Goal: Transaction & Acquisition: Book appointment/travel/reservation

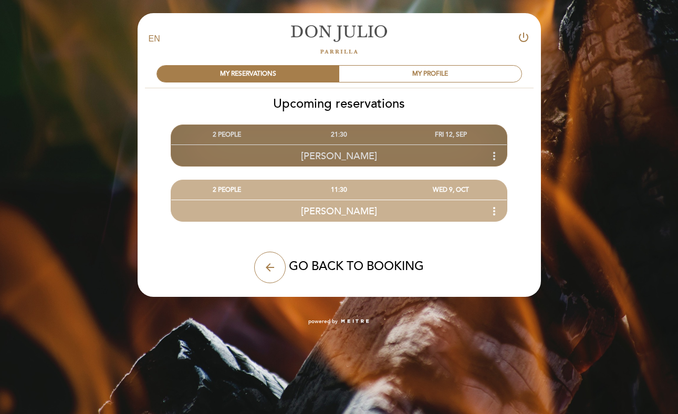
click at [297, 143] on div "21:30" at bounding box center [339, 134] width 112 height 19
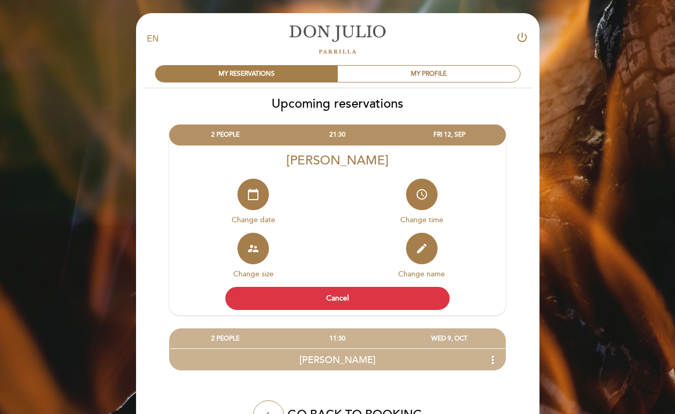
click at [327, 180] on div "calendar_today Change date" at bounding box center [253, 206] width 169 height 54
click at [421, 191] on icon "access_time" at bounding box center [422, 194] width 13 height 13
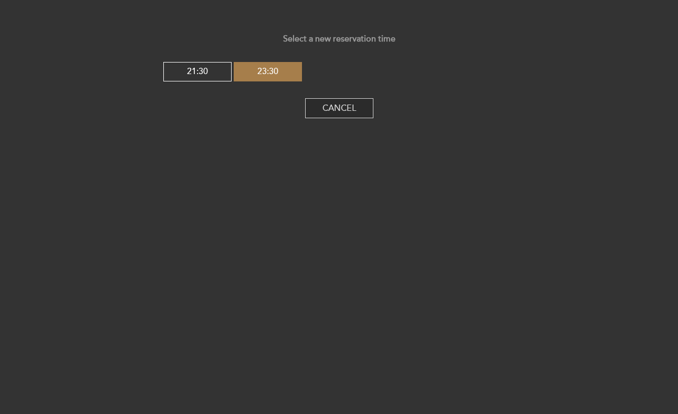
click at [327, 113] on button "Cancel" at bounding box center [339, 108] width 68 height 20
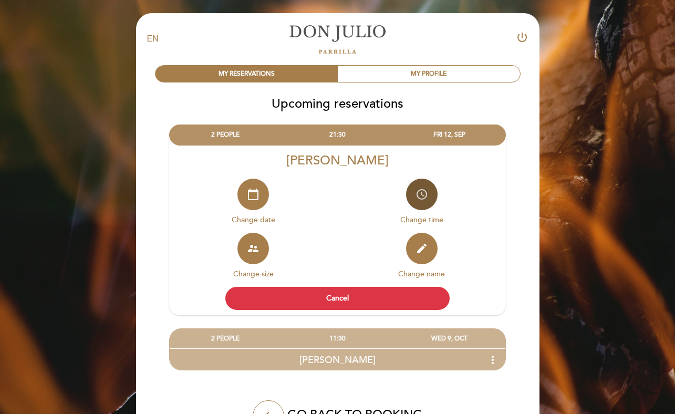
click at [421, 204] on button "access_time" at bounding box center [422, 195] width 32 height 32
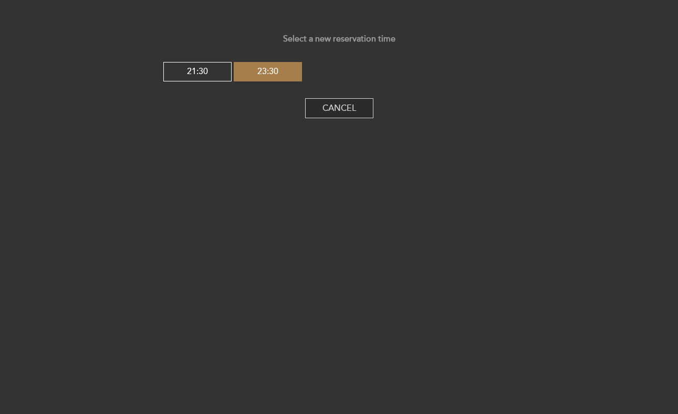
click at [331, 118] on button "Cancel" at bounding box center [339, 108] width 68 height 20
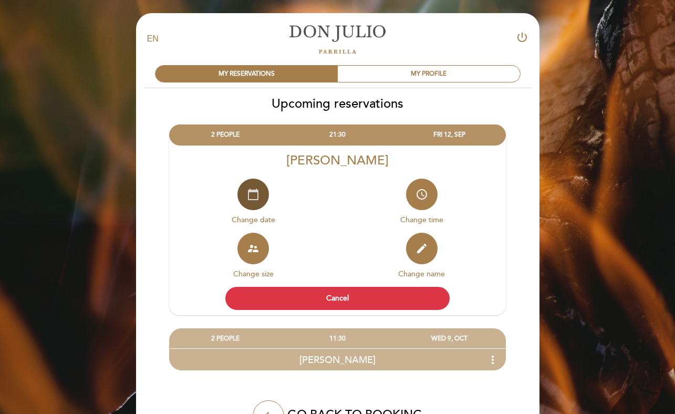
click at [253, 200] on icon "calendar_today" at bounding box center [253, 194] width 13 height 13
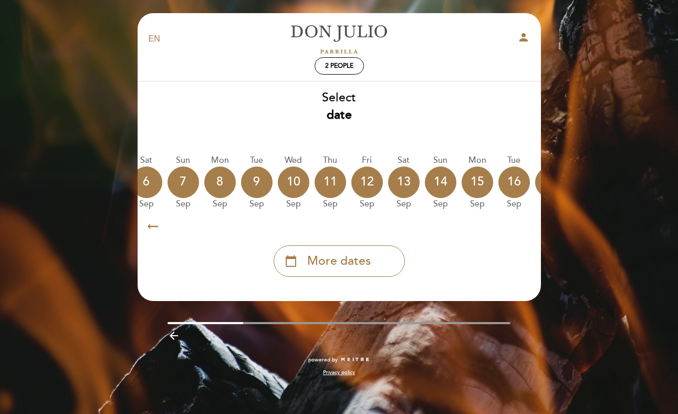
scroll to position [0, 170]
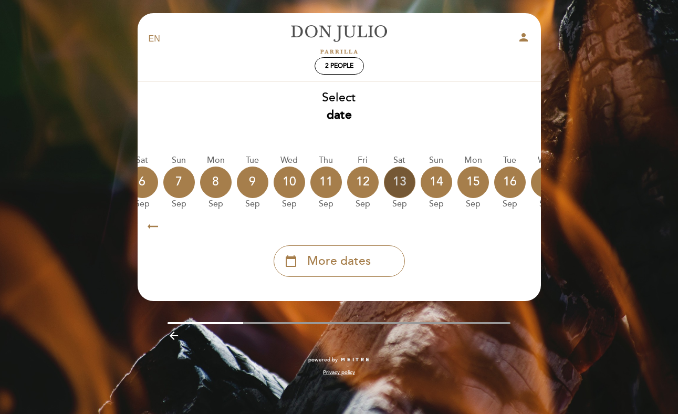
click at [405, 186] on div "13" at bounding box center [400, 183] width 32 height 32
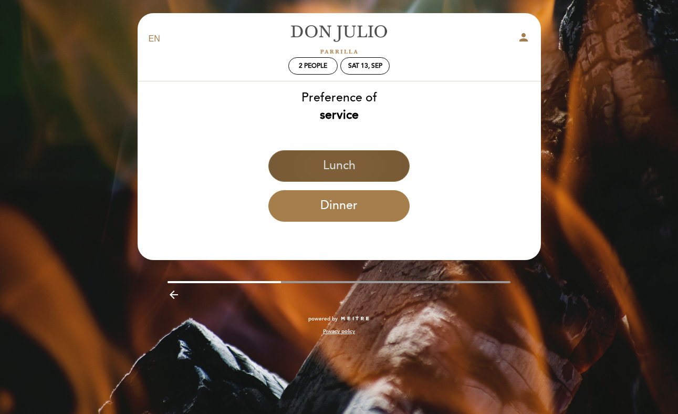
click at [365, 160] on button "Lunch" at bounding box center [338, 166] width 141 height 32
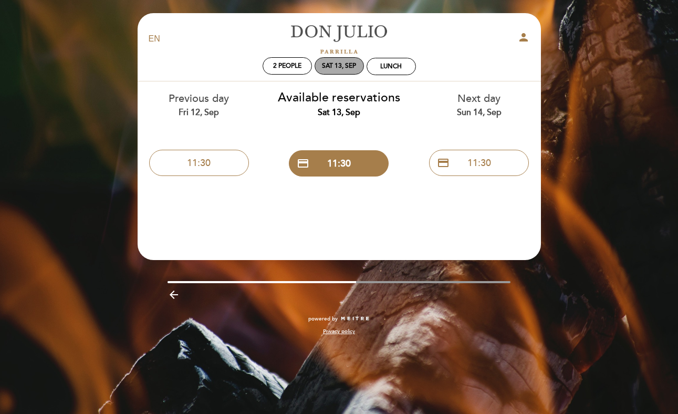
click at [348, 70] on div "Sat 13, Sep" at bounding box center [339, 65] width 49 height 17
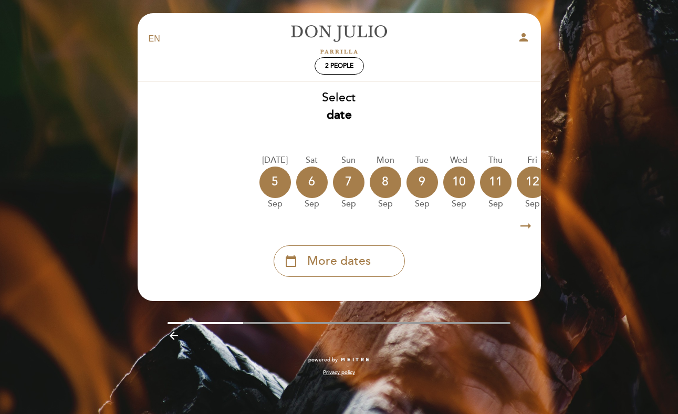
click at [387, 202] on div "Sep" at bounding box center [386, 204] width 32 height 12
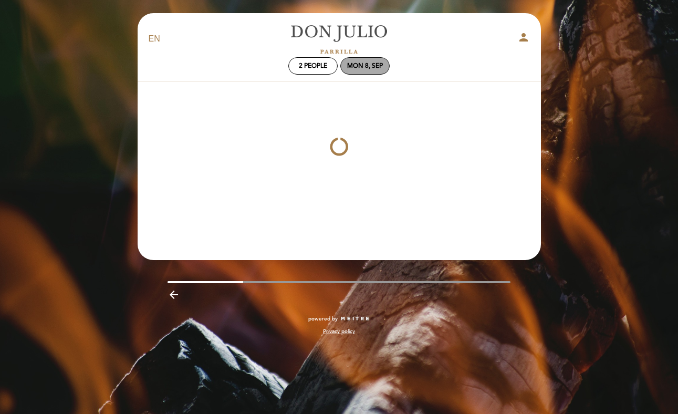
click at [356, 68] on div "Mon 8, Sep" at bounding box center [365, 66] width 36 height 8
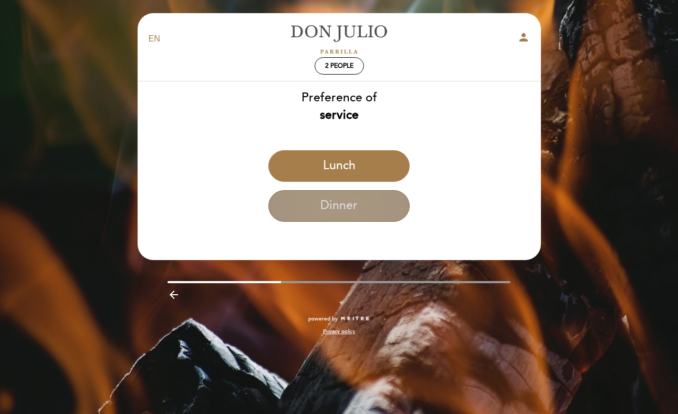
click at [345, 191] on button "Dinner" at bounding box center [338, 206] width 141 height 32
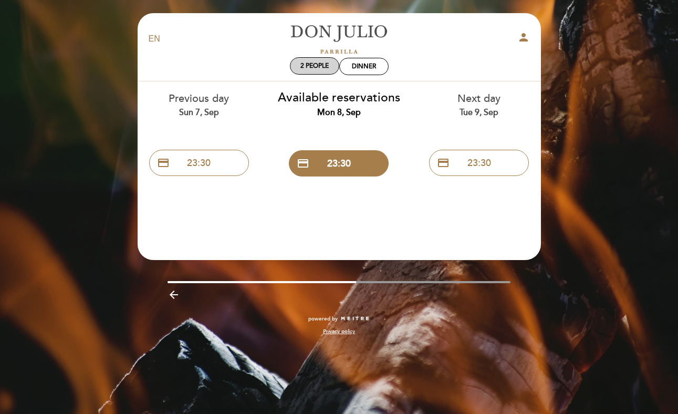
click at [318, 63] on span "2 people" at bounding box center [314, 66] width 28 height 8
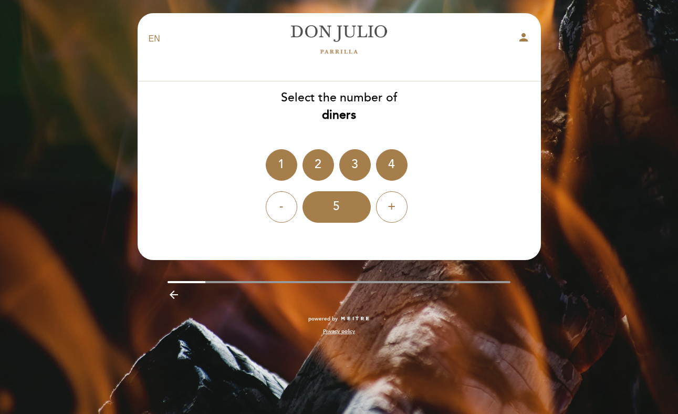
click at [173, 294] on icon "arrow_backward" at bounding box center [174, 294] width 13 height 13
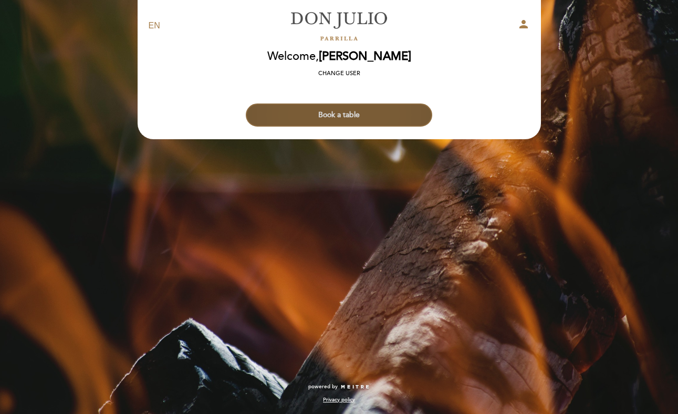
click at [347, 111] on button "Book a table" at bounding box center [339, 114] width 186 height 23
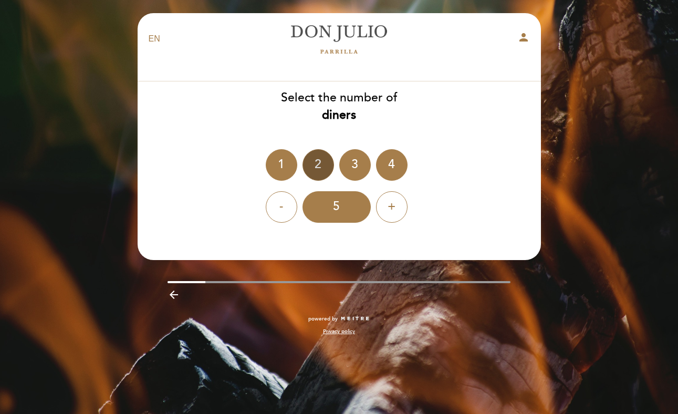
click at [327, 171] on div "2" at bounding box center [319, 165] width 32 height 32
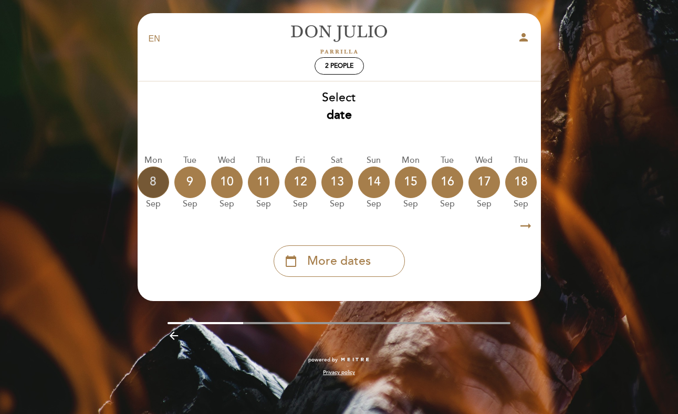
scroll to position [0, 236]
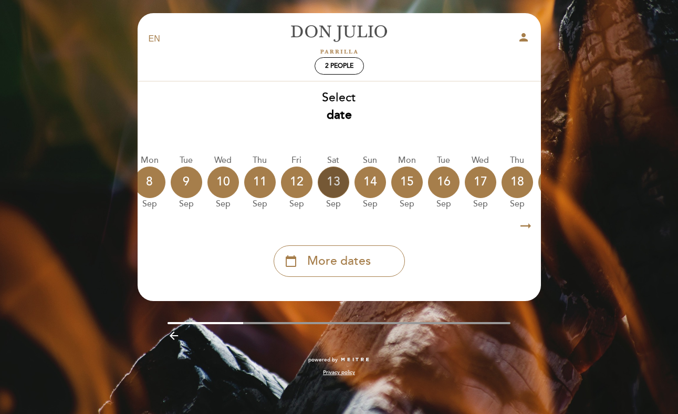
click at [343, 188] on div "13" at bounding box center [334, 183] width 32 height 32
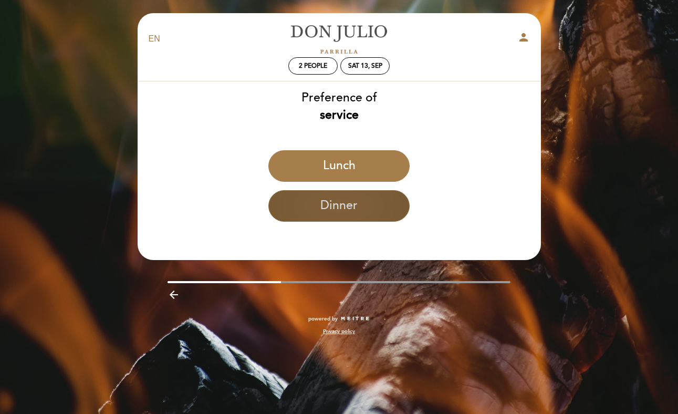
click at [350, 196] on button "Dinner" at bounding box center [338, 206] width 141 height 32
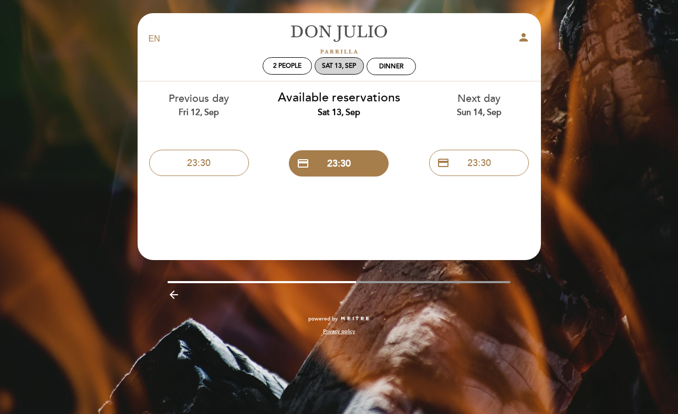
click at [348, 67] on div "Sat 13, Sep" at bounding box center [339, 66] width 34 height 8
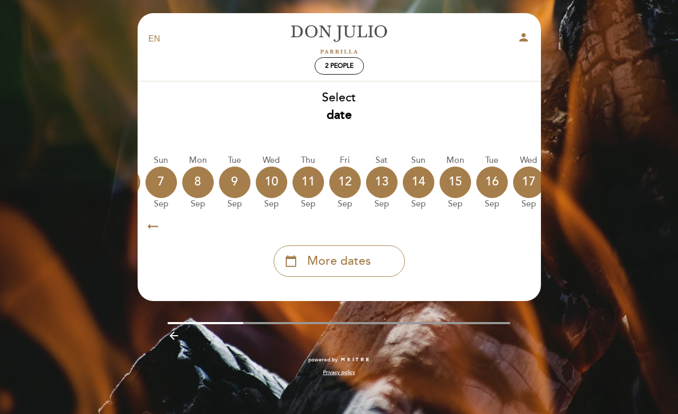
scroll to position [0, 205]
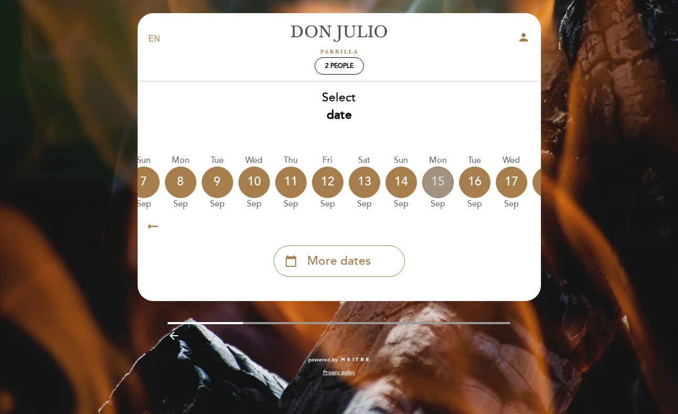
click at [442, 183] on div "15" at bounding box center [438, 183] width 32 height 32
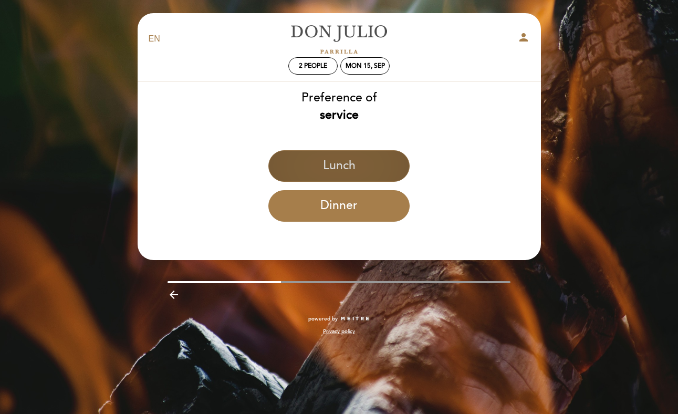
click at [375, 173] on button "Lunch" at bounding box center [338, 166] width 141 height 32
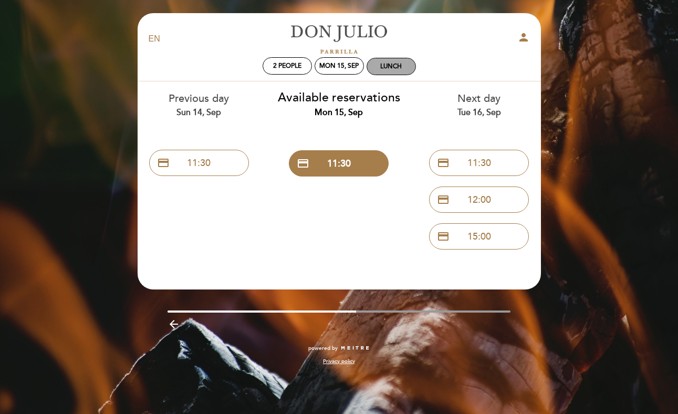
click at [387, 64] on div "Lunch" at bounding box center [391, 67] width 22 height 8
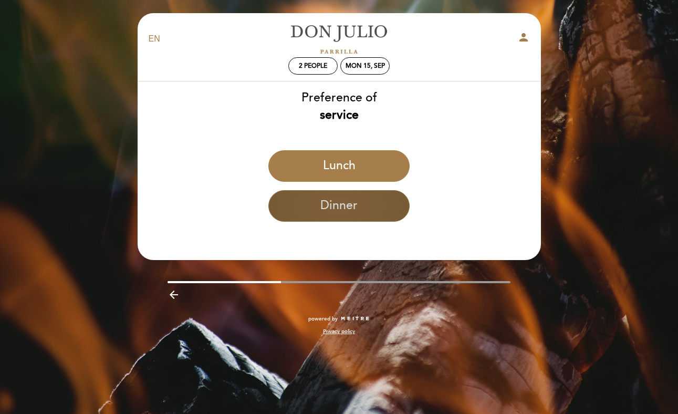
click at [367, 197] on button "Dinner" at bounding box center [338, 206] width 141 height 32
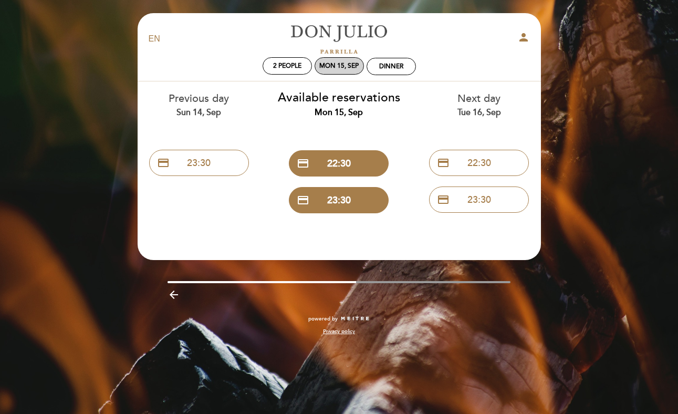
click at [346, 65] on div "Mon 15, Sep" at bounding box center [338, 66] width 39 height 8
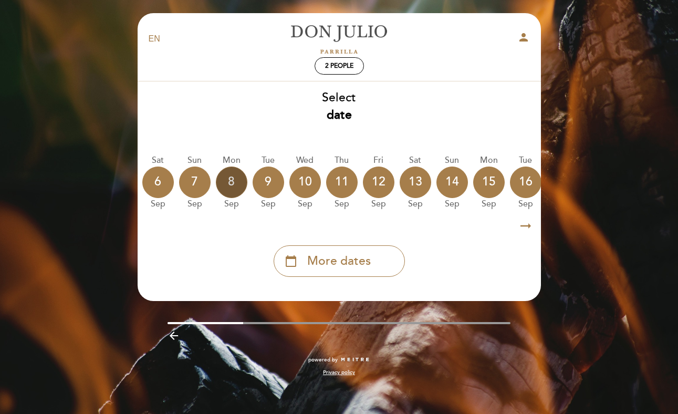
scroll to position [0, 213]
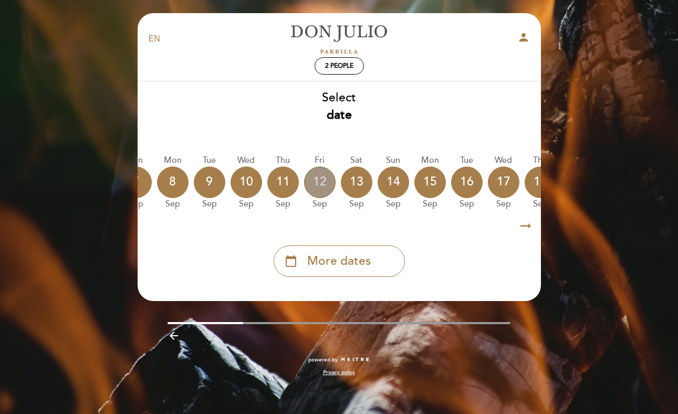
click at [318, 184] on div "12" at bounding box center [320, 183] width 32 height 32
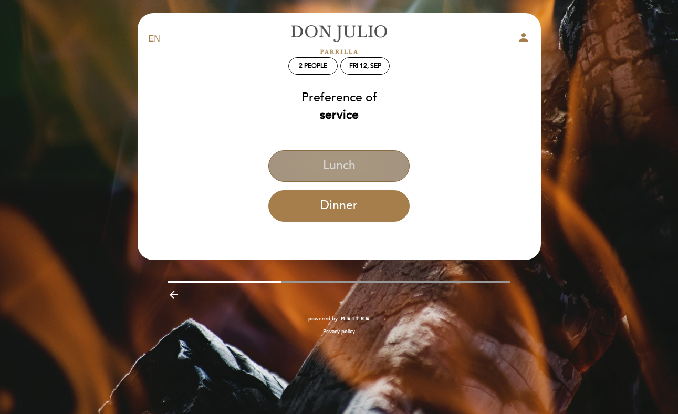
click at [336, 173] on button "Lunch" at bounding box center [338, 166] width 141 height 32
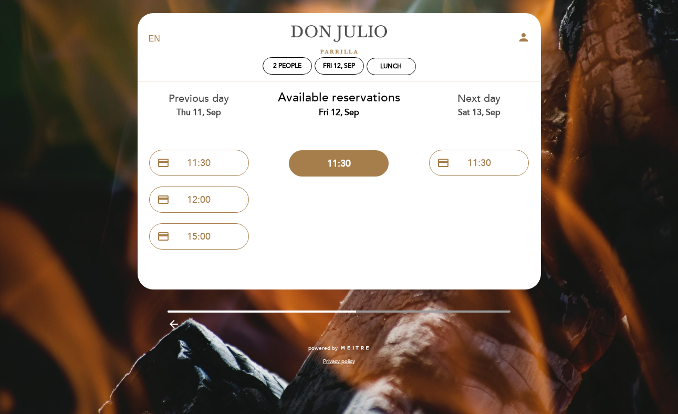
click at [526, 41] on icon "person" at bounding box center [523, 37] width 13 height 13
